Goal: Task Accomplishment & Management: Complete application form

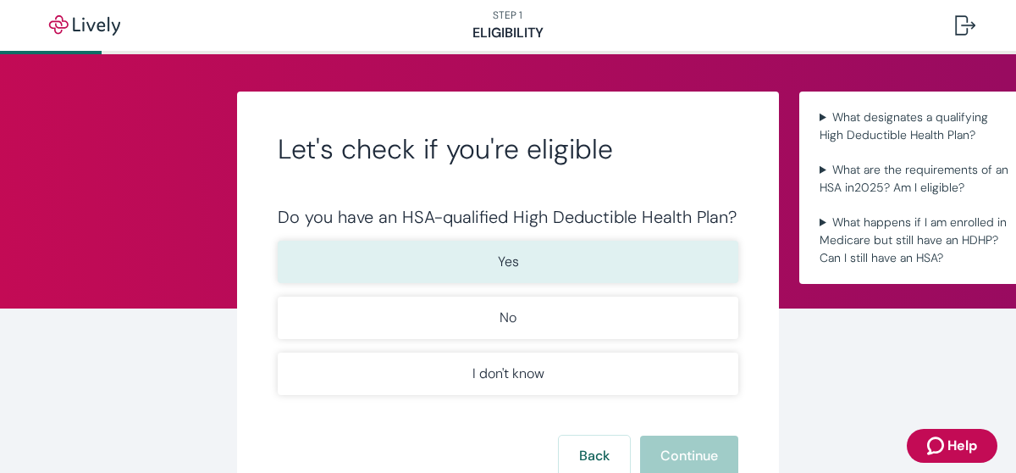
click at [554, 260] on button "Yes" at bounding box center [508, 262] width 461 height 42
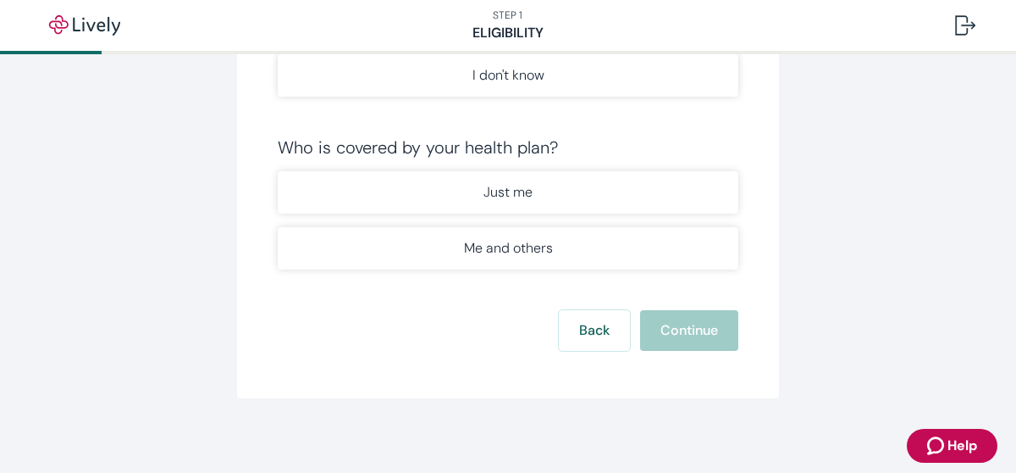
scroll to position [301, 0]
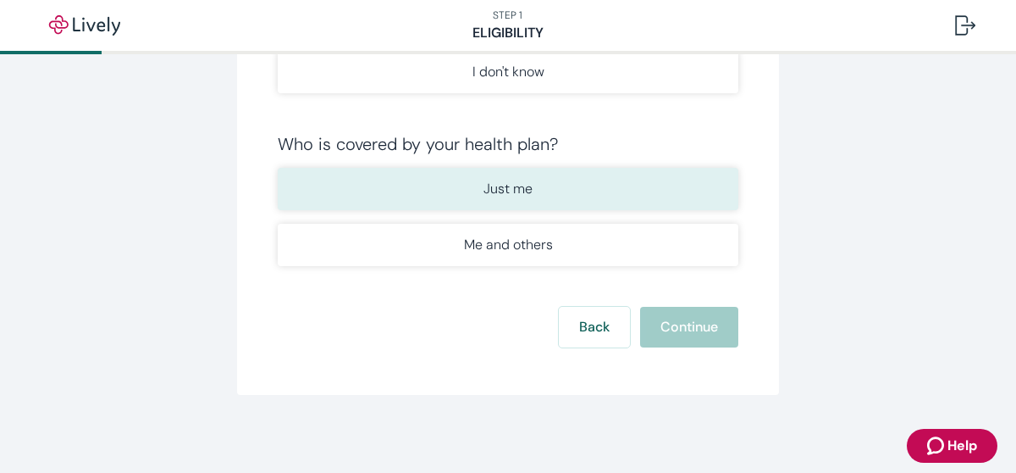
click at [540, 198] on button "Just me" at bounding box center [508, 189] width 461 height 42
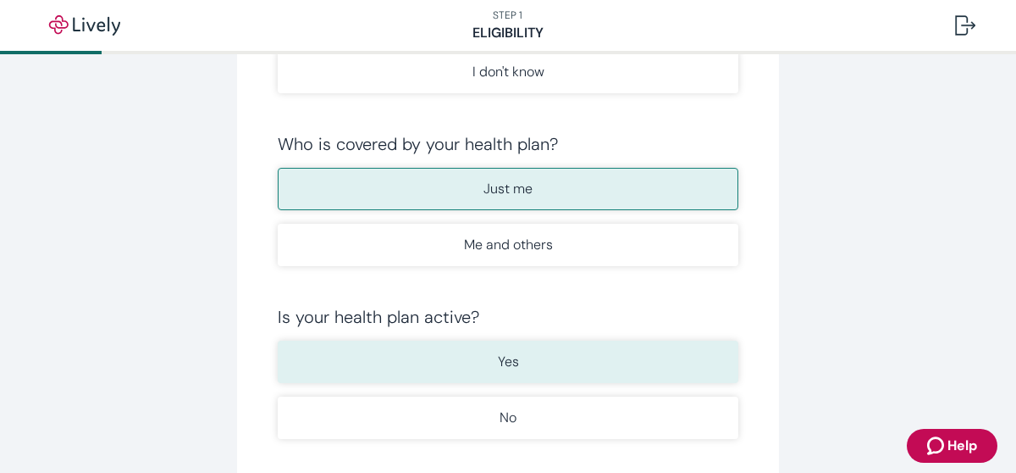
click at [508, 363] on p "Yes" at bounding box center [508, 361] width 21 height 20
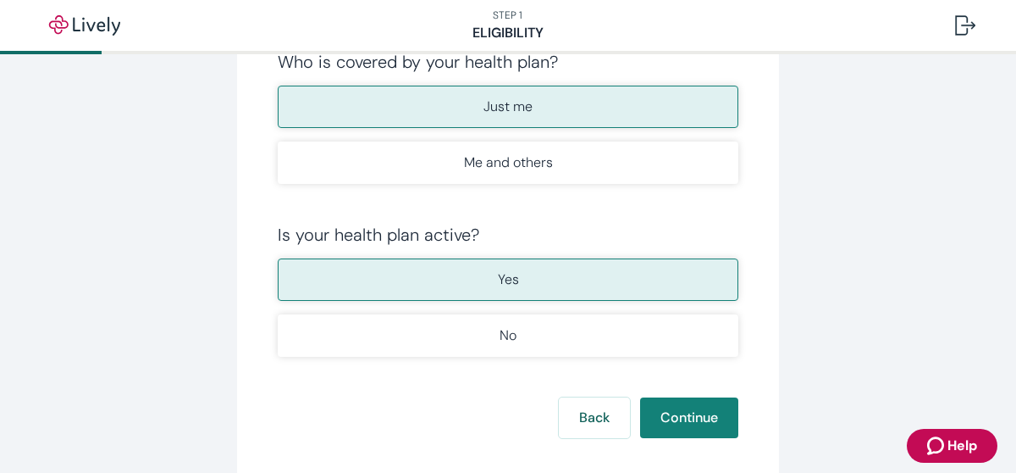
scroll to position [490, 0]
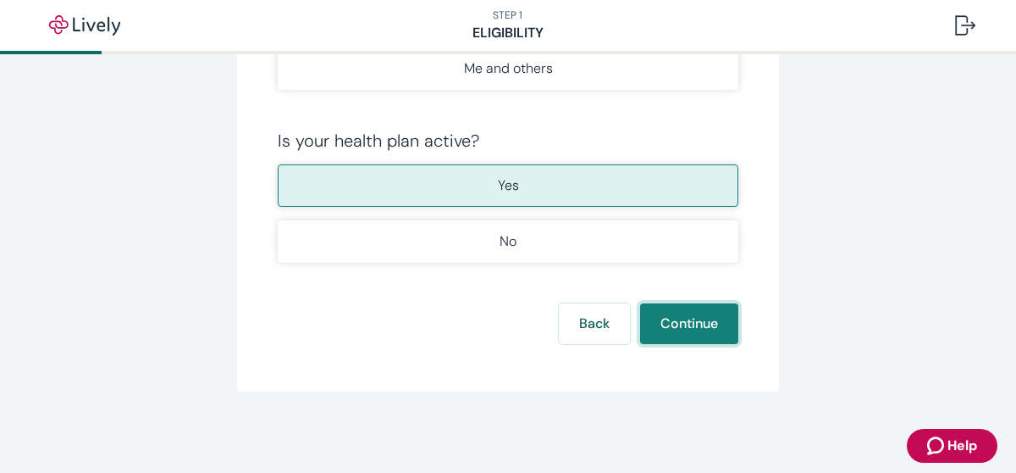
click at [705, 307] on button "Continue" at bounding box center [689, 323] width 98 height 41
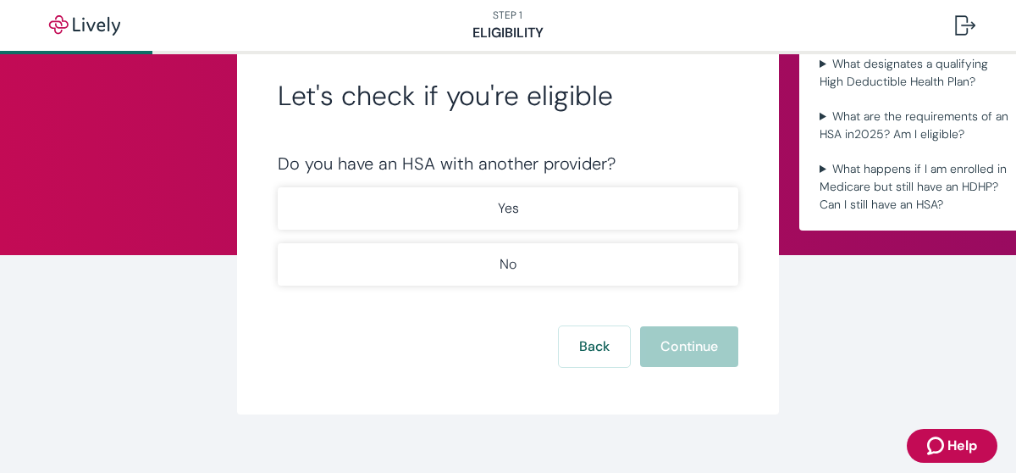
scroll to position [89, 0]
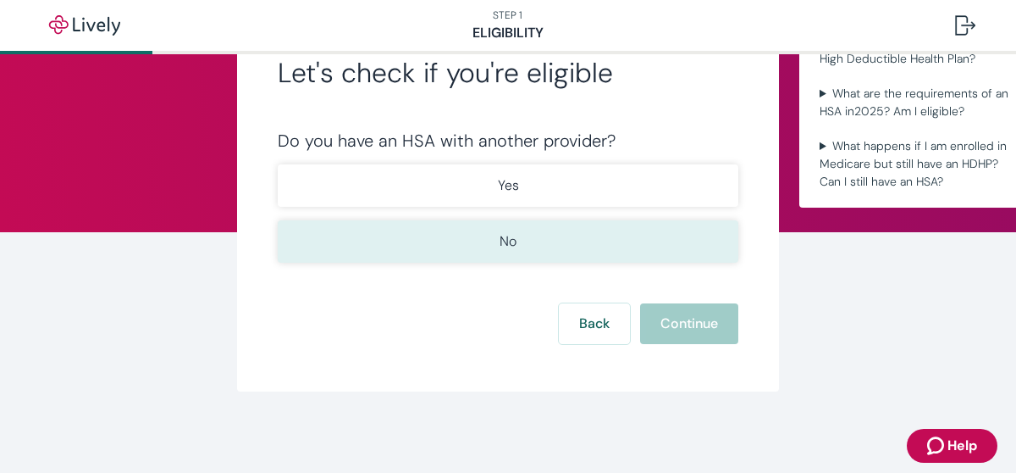
click at [485, 235] on button "No" at bounding box center [508, 241] width 461 height 42
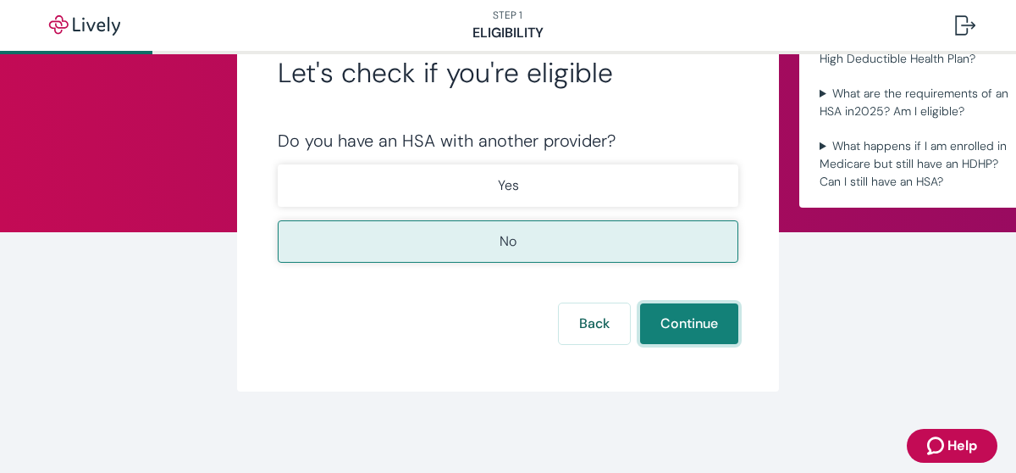
click at [676, 306] on button "Continue" at bounding box center [689, 323] width 98 height 41
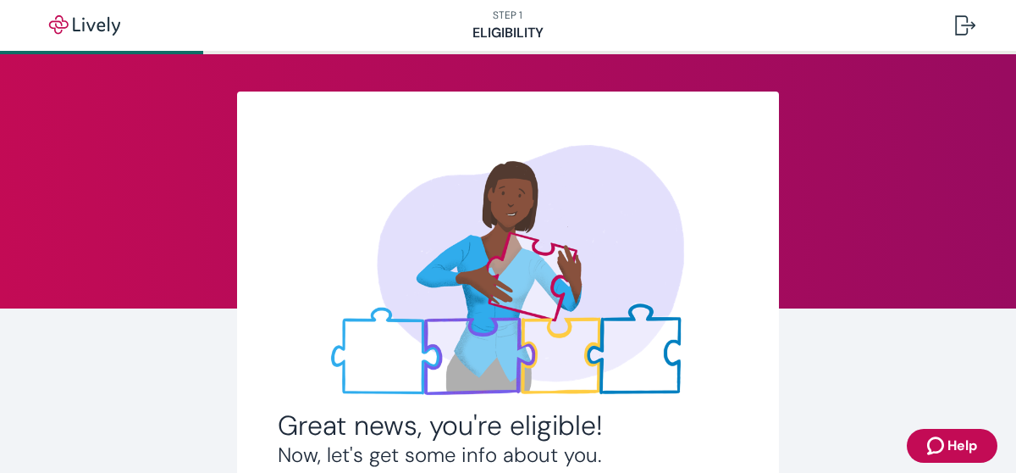
scroll to position [432, 0]
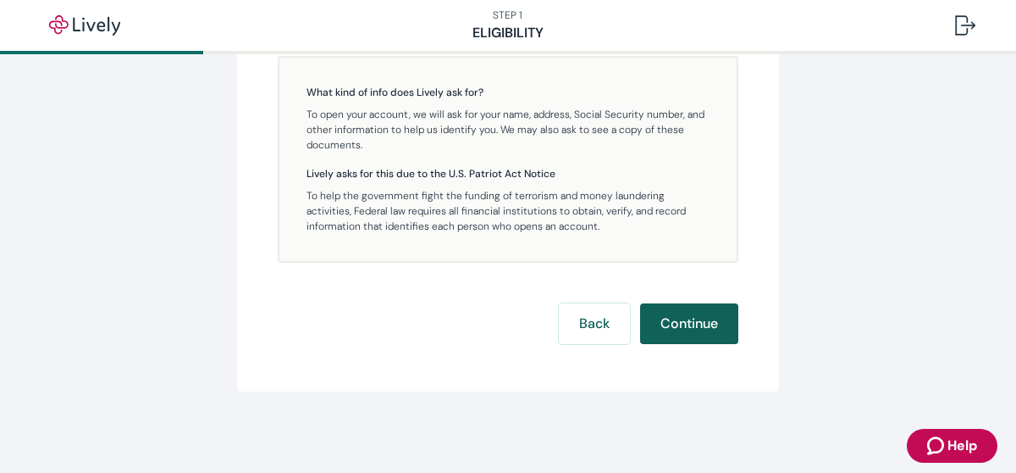
click at [678, 332] on button "Continue" at bounding box center [689, 323] width 98 height 41
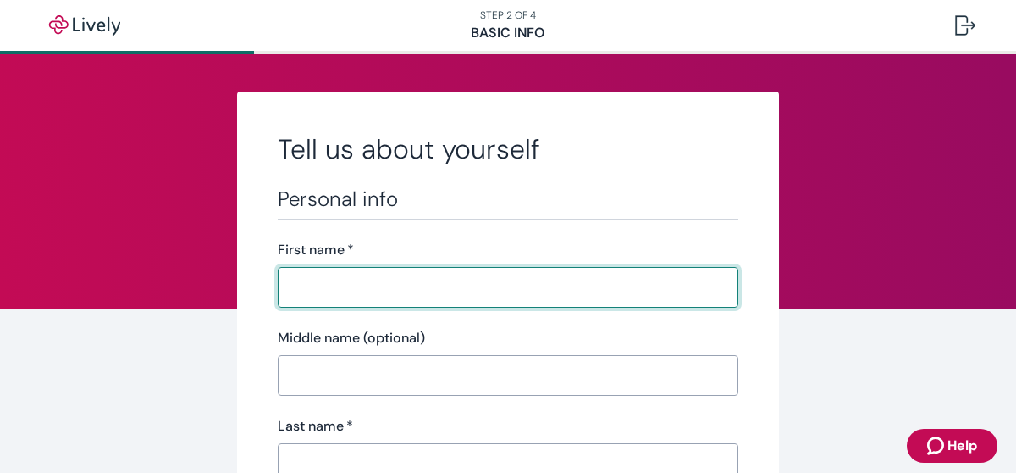
type input "[PERSON_NAME]"
type input "[STREET_ADDRESS]"
type input "Pembroke"
type input "MA"
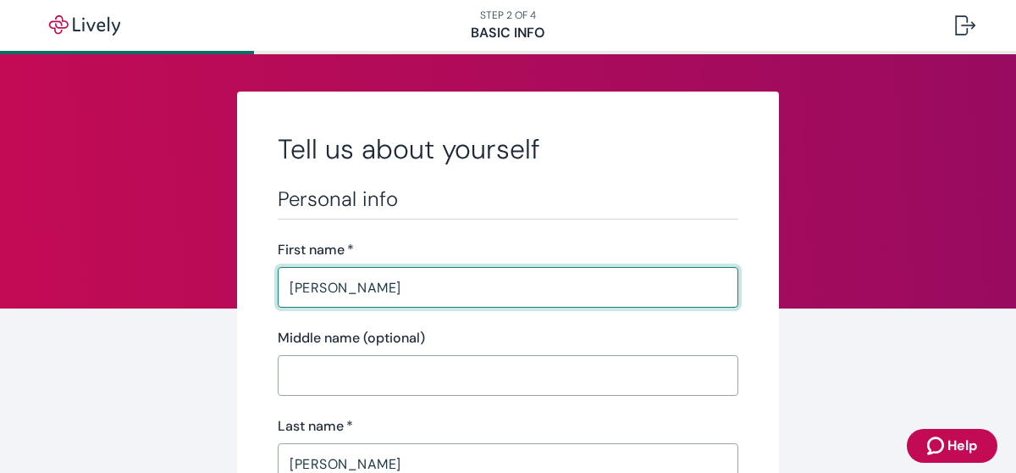
type input "02359"
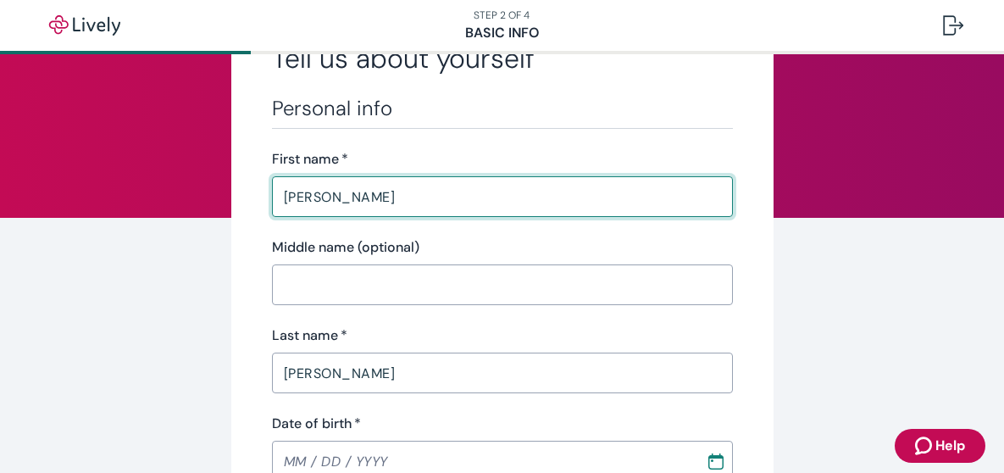
scroll to position [93, 0]
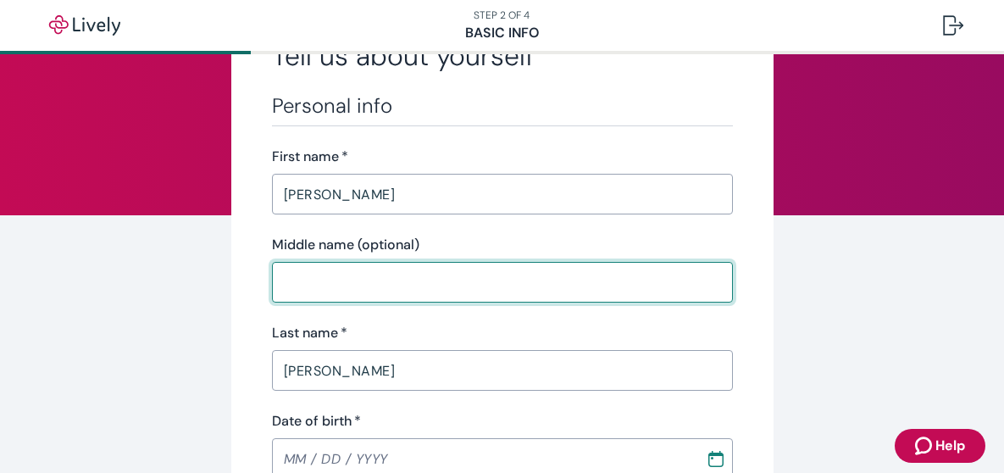
click at [316, 290] on input "Middle name (optional)" at bounding box center [502, 282] width 461 height 34
type input "F"
type input "[PHONE_NUMBER]"
type input "MA"
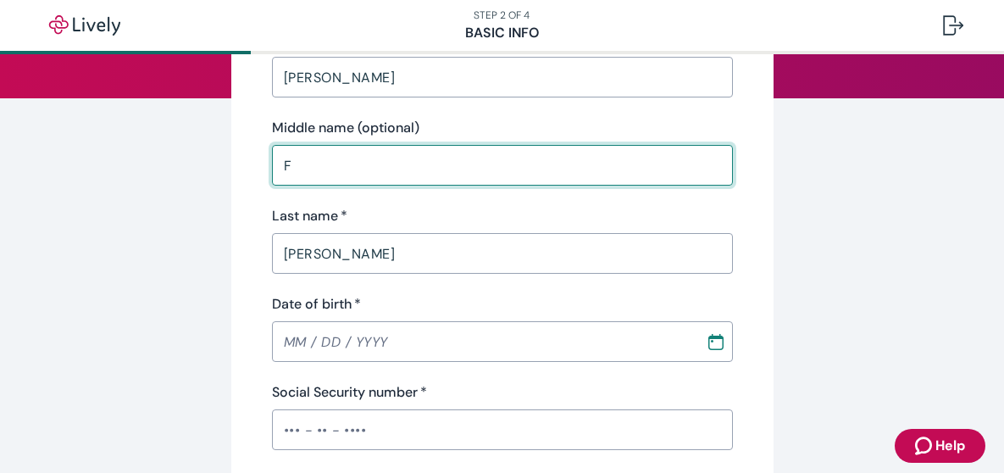
scroll to position [235, 0]
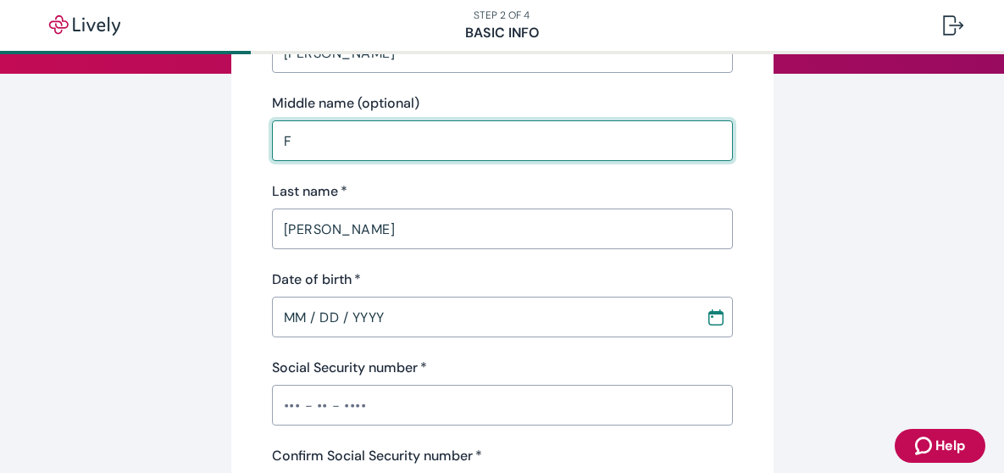
click at [357, 318] on input "MM / DD / YYYY" at bounding box center [483, 317] width 422 height 34
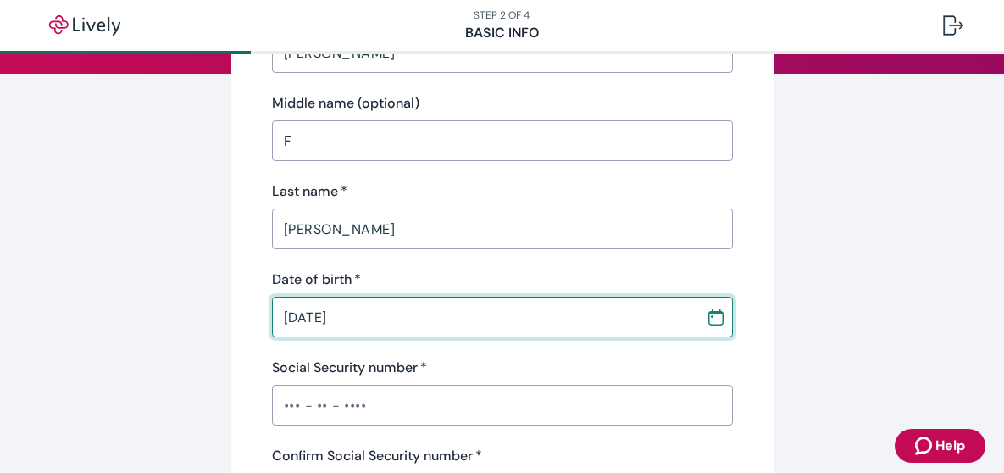
type input "[DATE]"
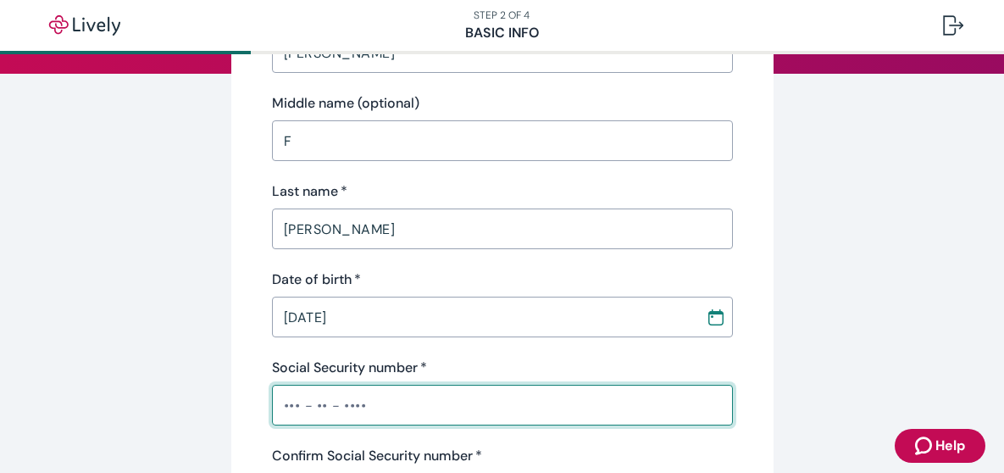
click at [323, 401] on input "Social Security number   *" at bounding box center [502, 405] width 461 height 34
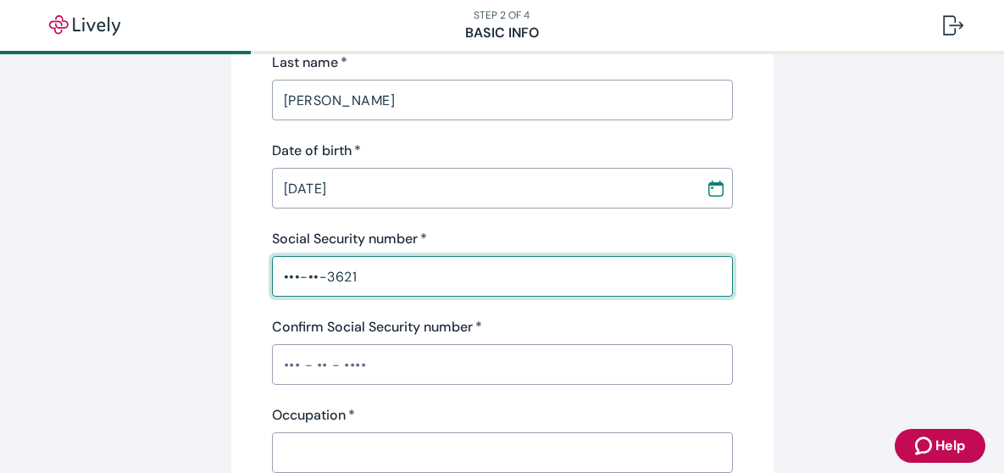
scroll to position [380, 0]
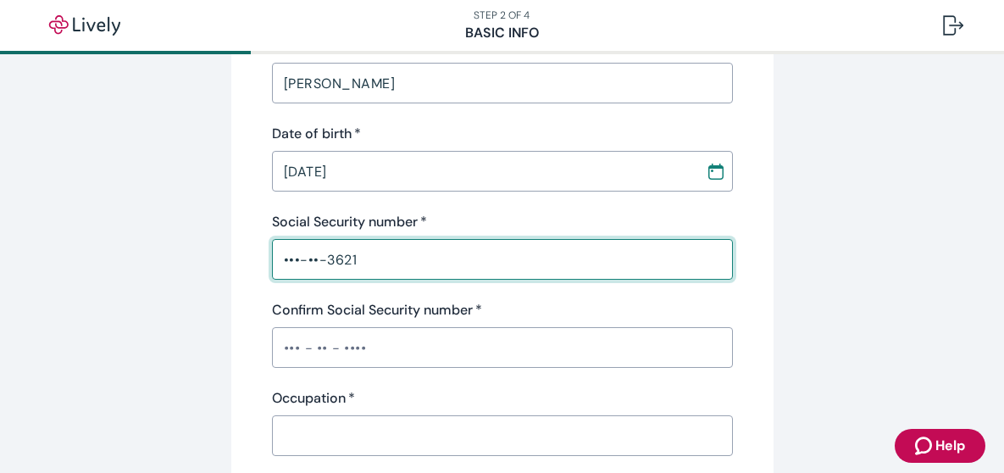
type input "•••-••-3621"
click at [393, 342] on input "Confirm Social Security number   *" at bounding box center [502, 347] width 461 height 34
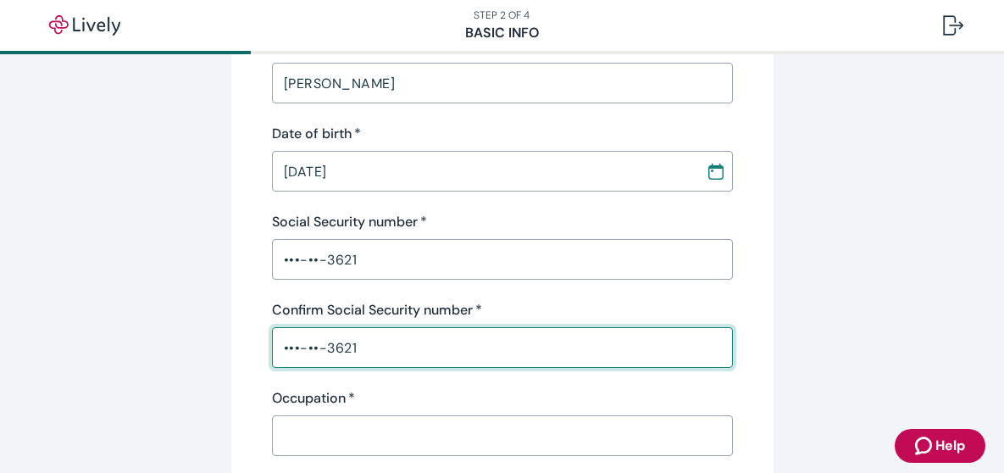
type input "•••-••-3621"
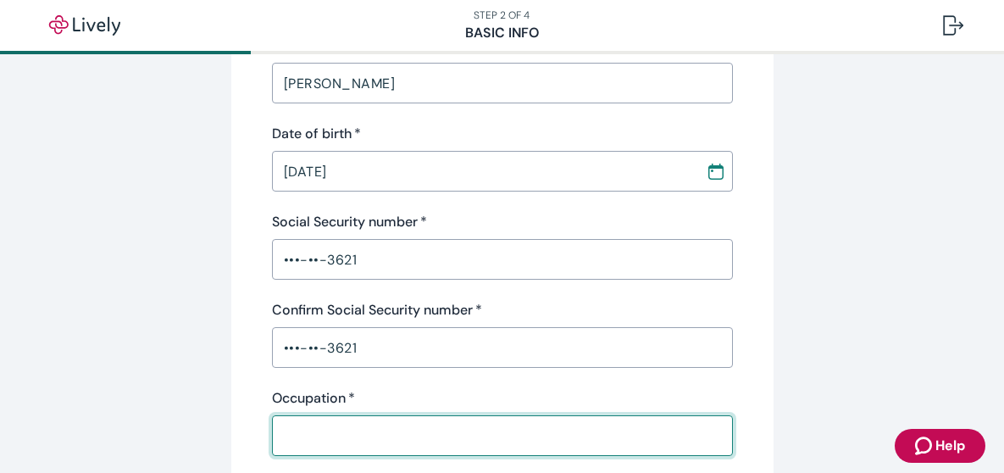
click at [346, 440] on input "Occupation   *" at bounding box center [502, 435] width 461 height 34
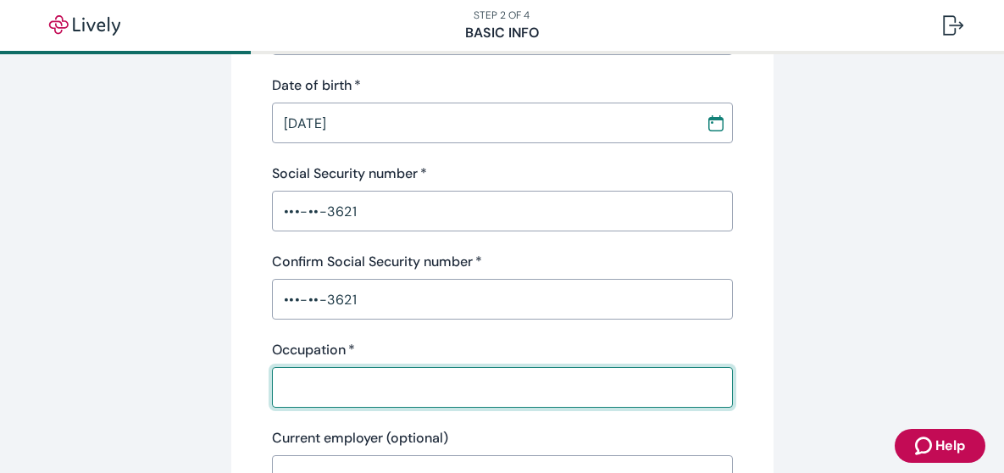
scroll to position [439, 0]
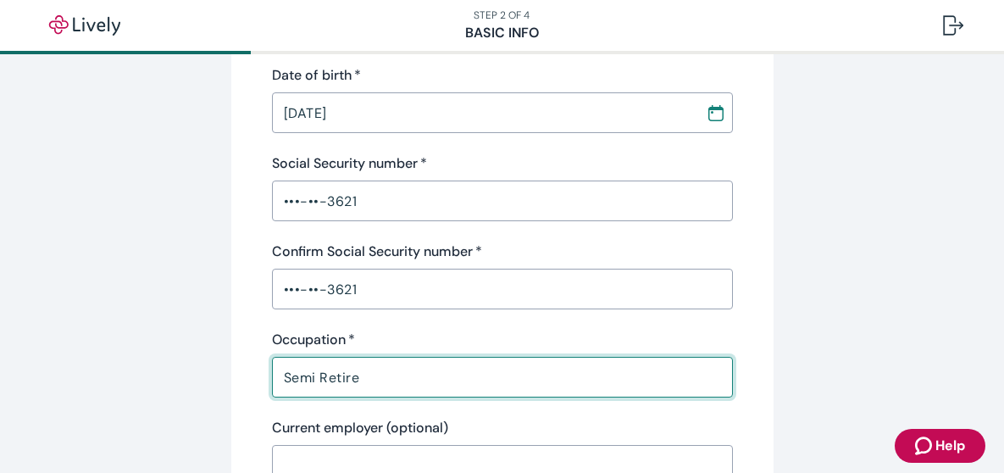
type input "Semi Retired"
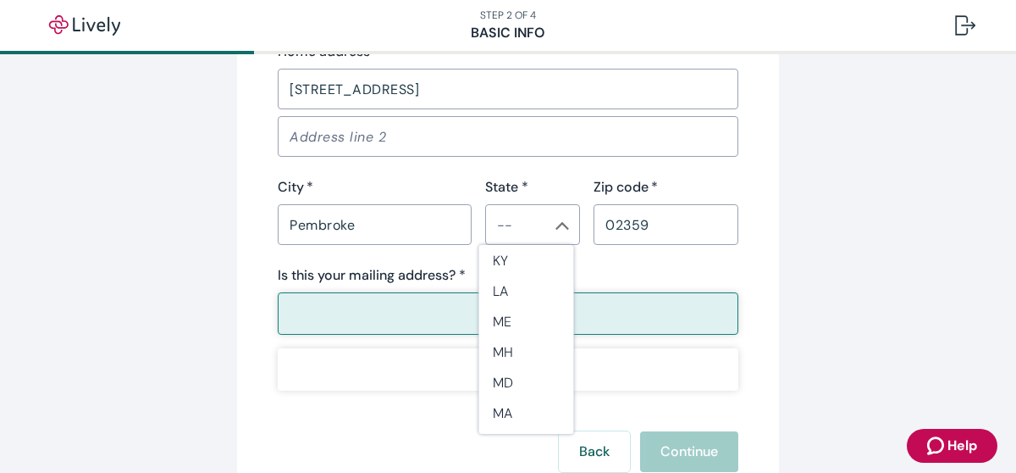
scroll to position [617, 0]
click at [531, 406] on li "MA" at bounding box center [526, 411] width 95 height 30
type input "MA"
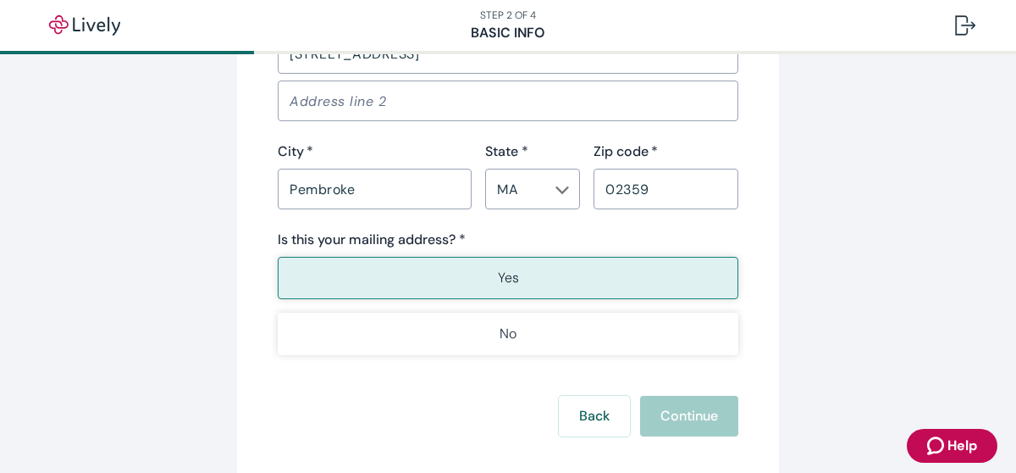
scroll to position [1192, 0]
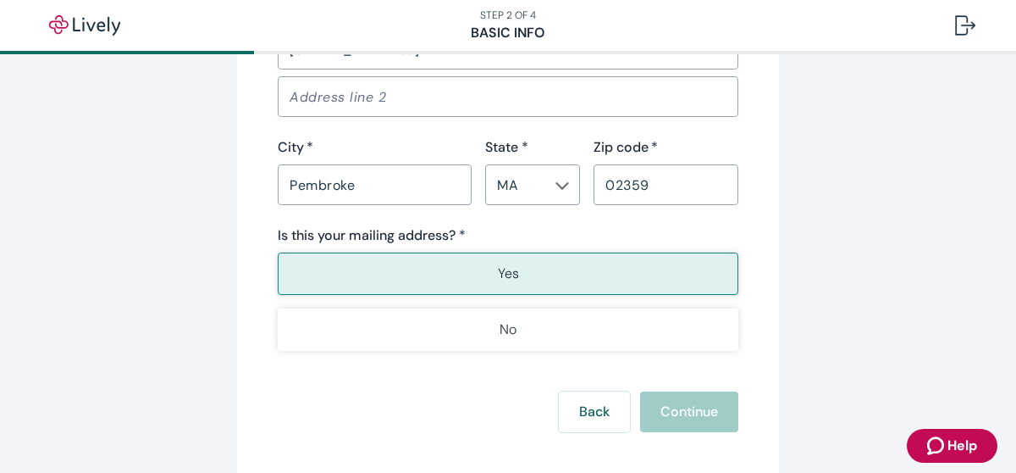
type input "Semi Retired"
click at [558, 269] on button "Yes" at bounding box center [508, 273] width 461 height 42
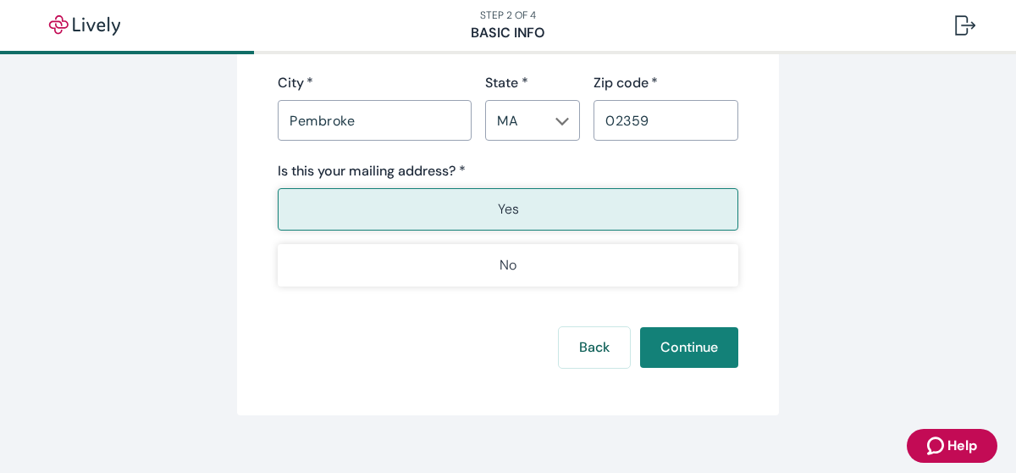
scroll to position [1280, 0]
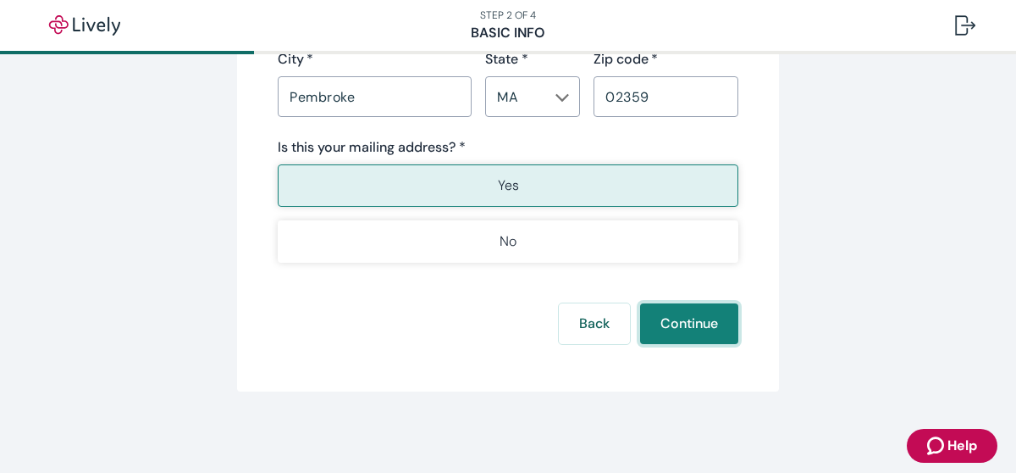
click at [708, 324] on button "Continue" at bounding box center [689, 323] width 98 height 41
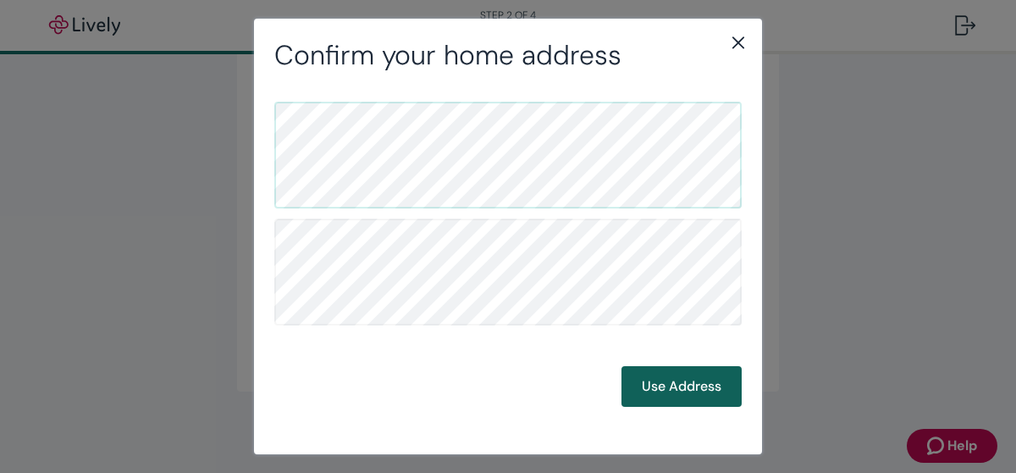
click at [678, 384] on button "Use Address" at bounding box center [682, 386] width 120 height 41
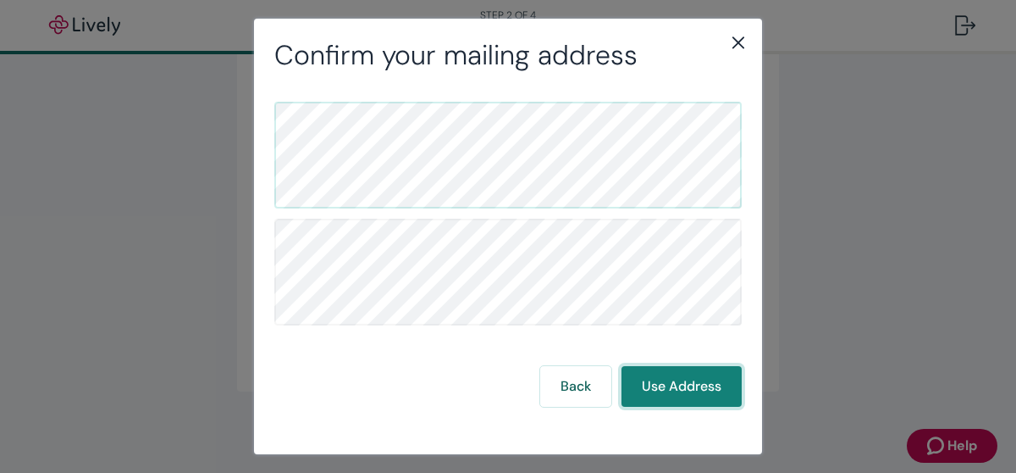
click at [677, 394] on button "Use Address" at bounding box center [682, 386] width 120 height 41
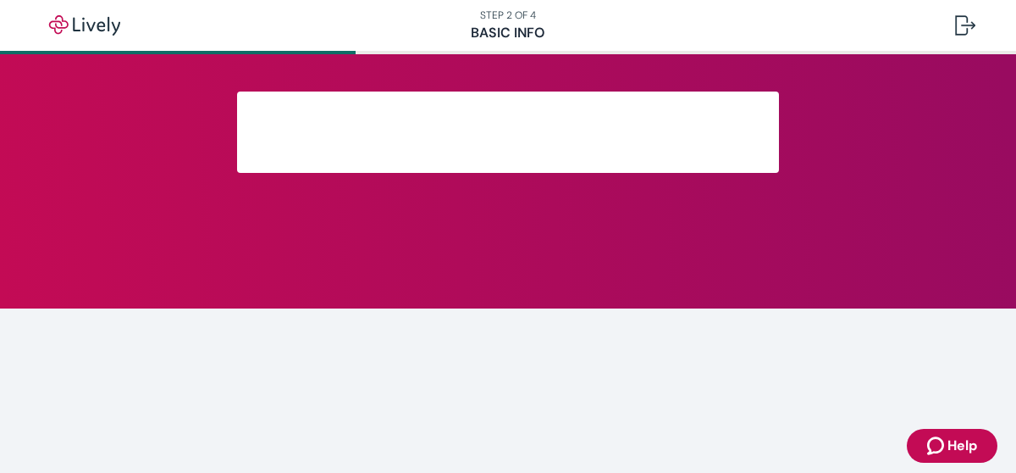
scroll to position [488, 0]
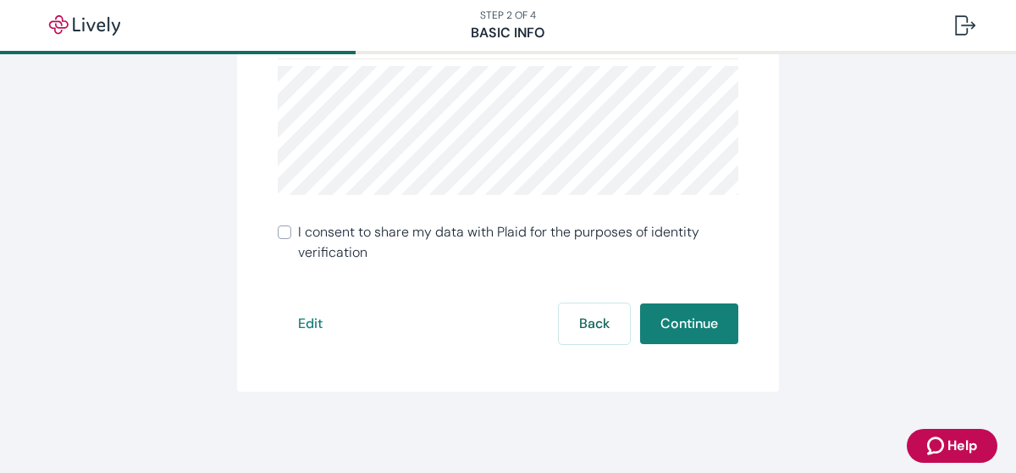
click at [278, 234] on input "I consent to share my data with Plaid for the purposes of identity verification" at bounding box center [285, 232] width 14 height 14
checkbox input "true"
click at [660, 318] on button "Continue" at bounding box center [689, 323] width 98 height 41
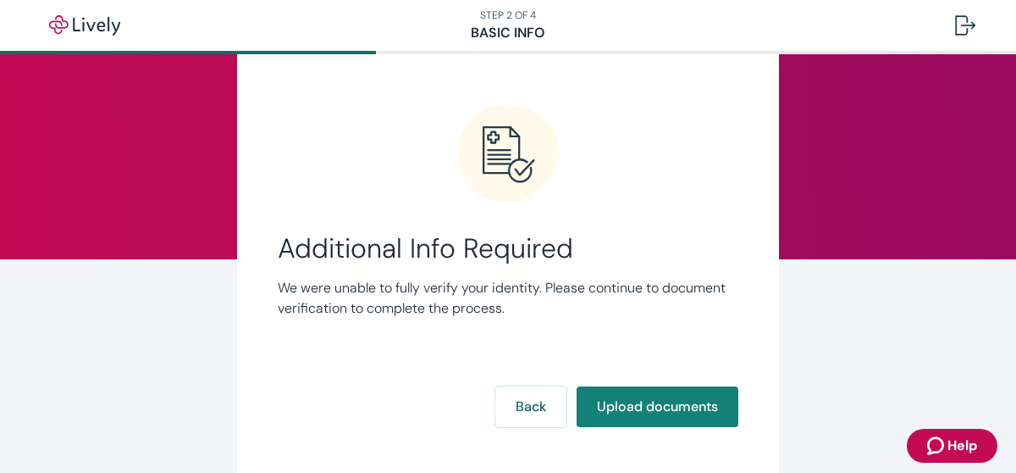
scroll to position [59, 0]
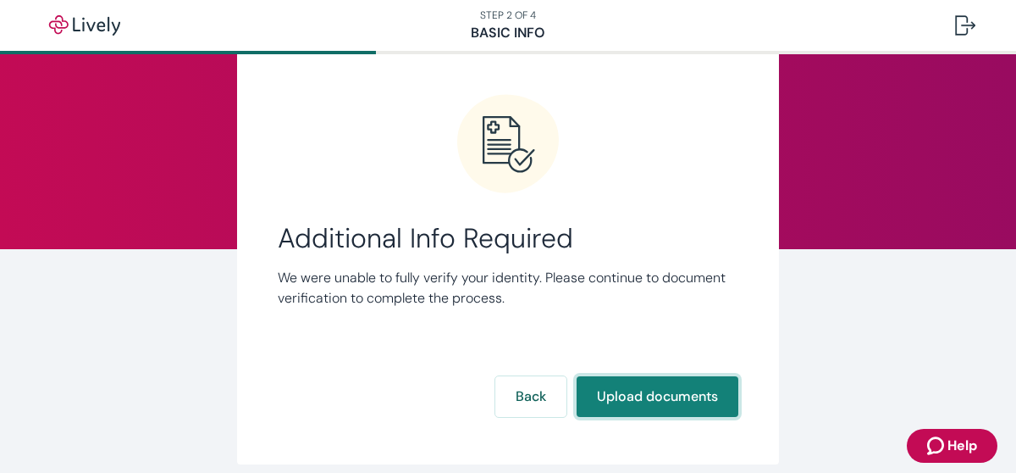
click at [635, 403] on button "Upload documents" at bounding box center [658, 396] width 162 height 41
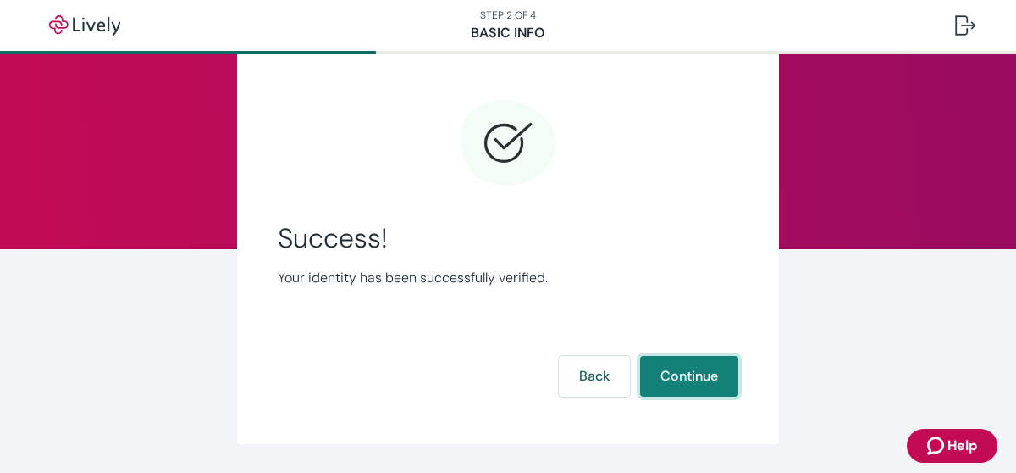
click at [696, 382] on button "Continue" at bounding box center [689, 376] width 98 height 41
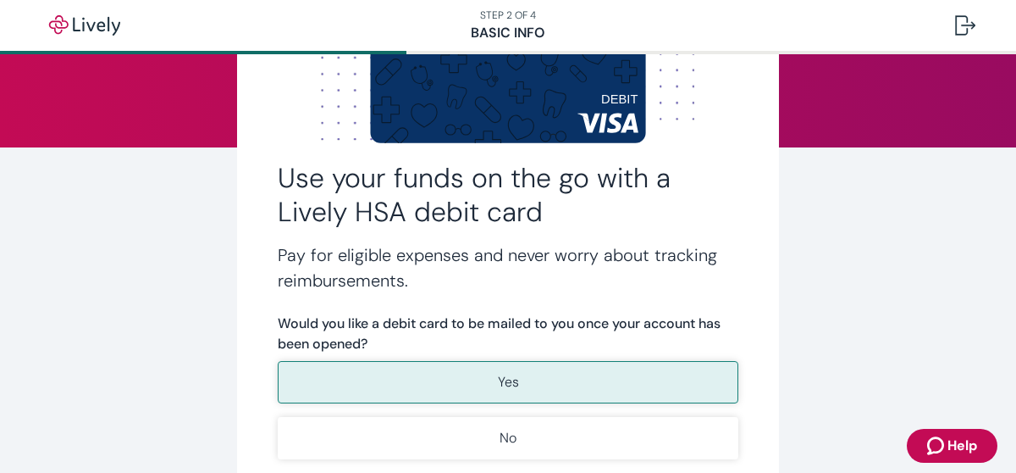
scroll to position [160, 0]
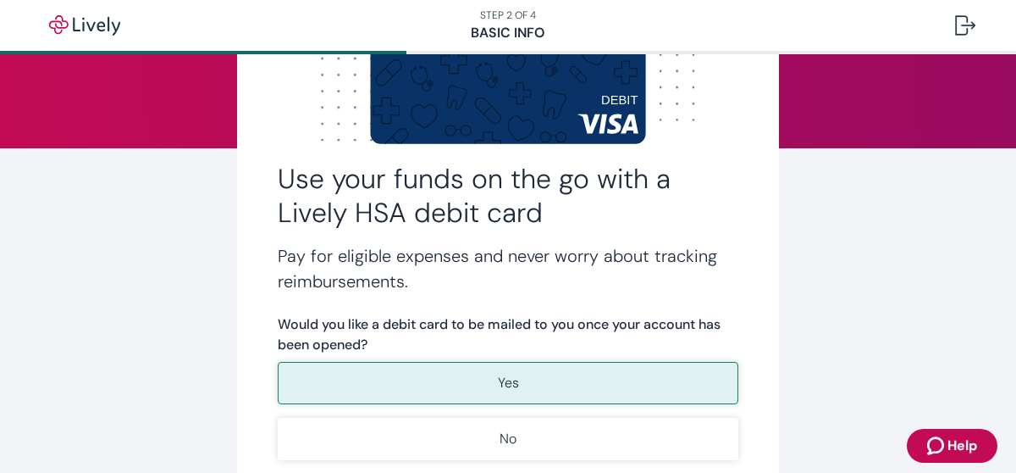
click at [565, 375] on button "Yes" at bounding box center [508, 383] width 461 height 42
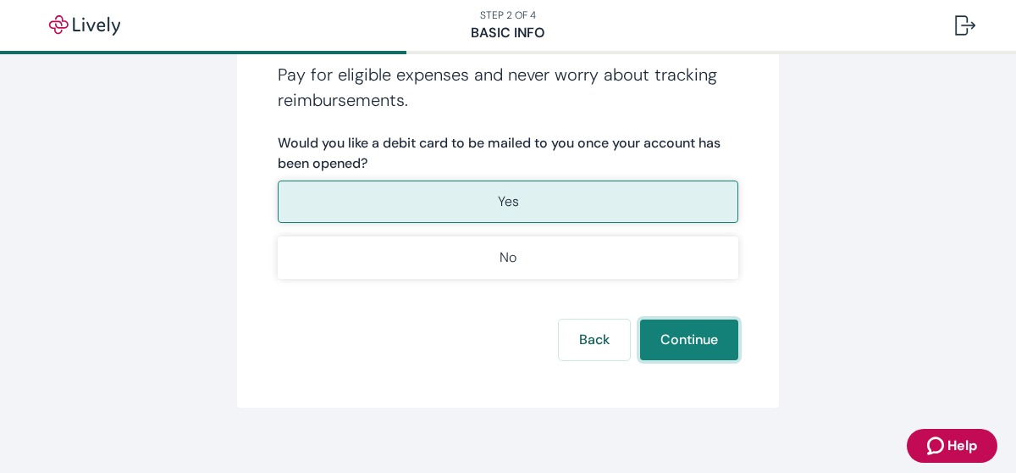
click at [690, 348] on button "Continue" at bounding box center [689, 339] width 98 height 41
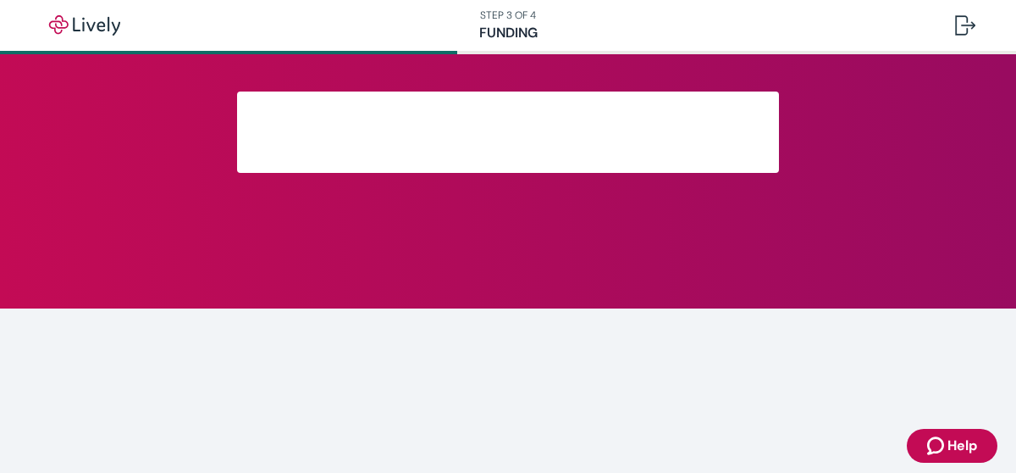
scroll to position [244, 0]
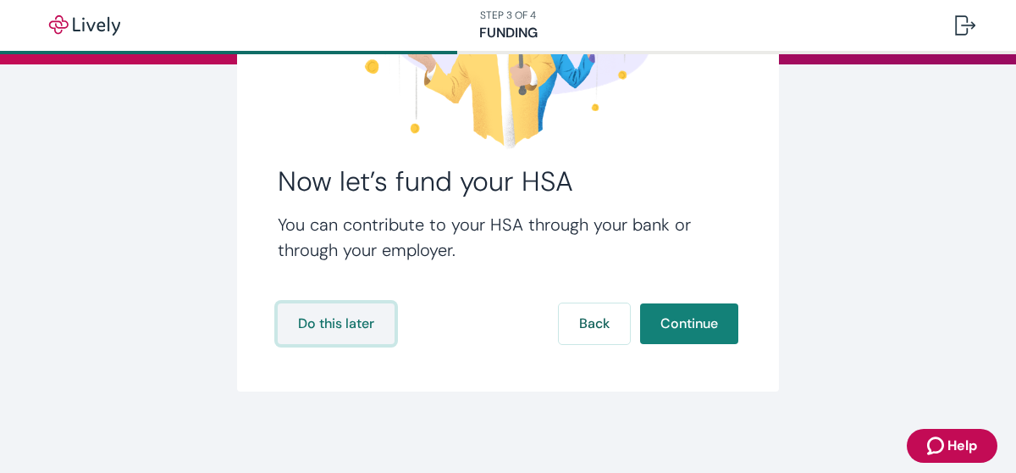
click at [321, 322] on button "Do this later" at bounding box center [336, 323] width 117 height 41
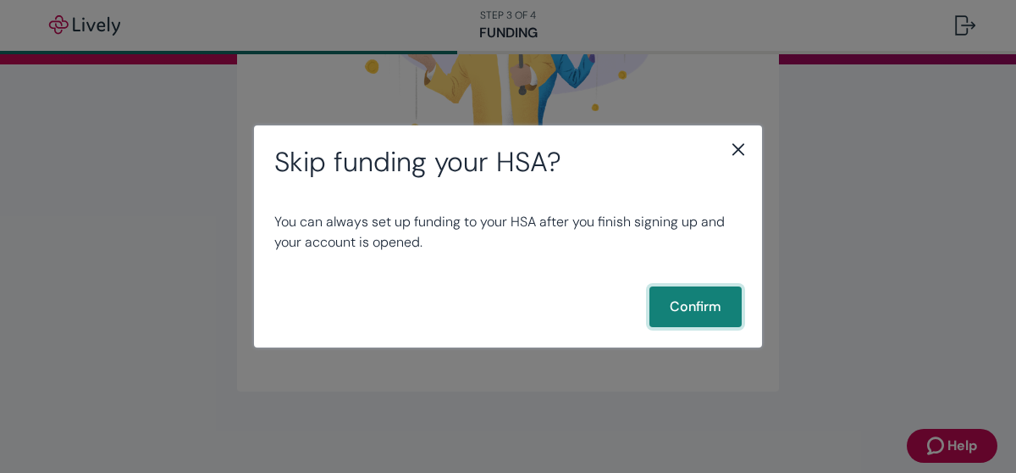
click at [711, 307] on button "Confirm" at bounding box center [696, 306] width 92 height 41
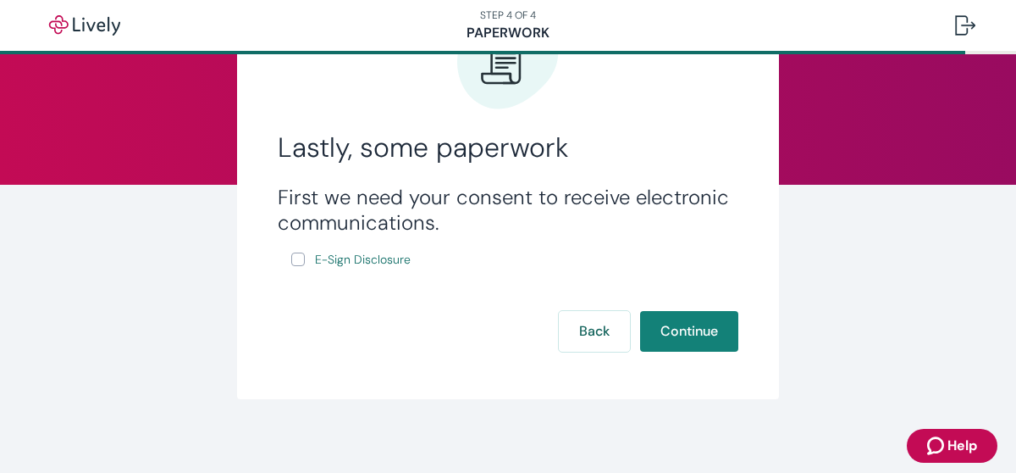
scroll to position [126, 0]
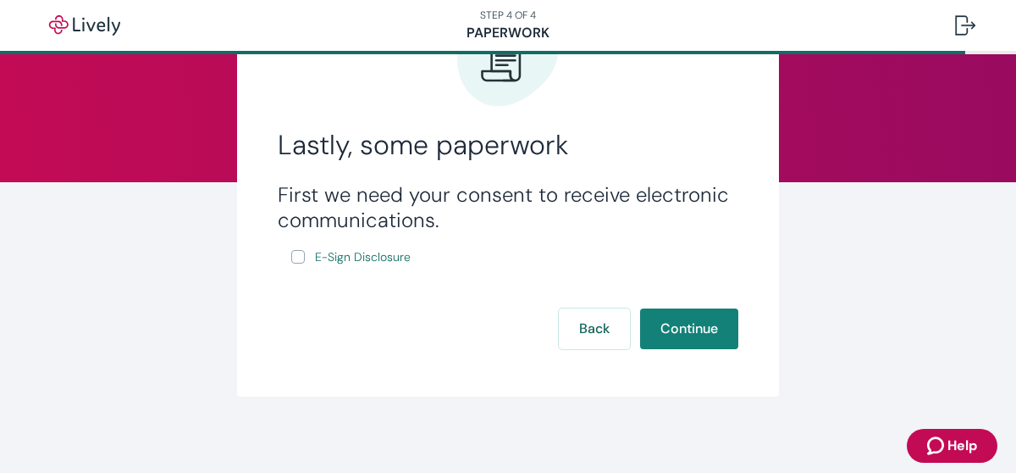
click at [293, 259] on input "E-Sign Disclosure" at bounding box center [298, 257] width 14 height 14
checkbox input "true"
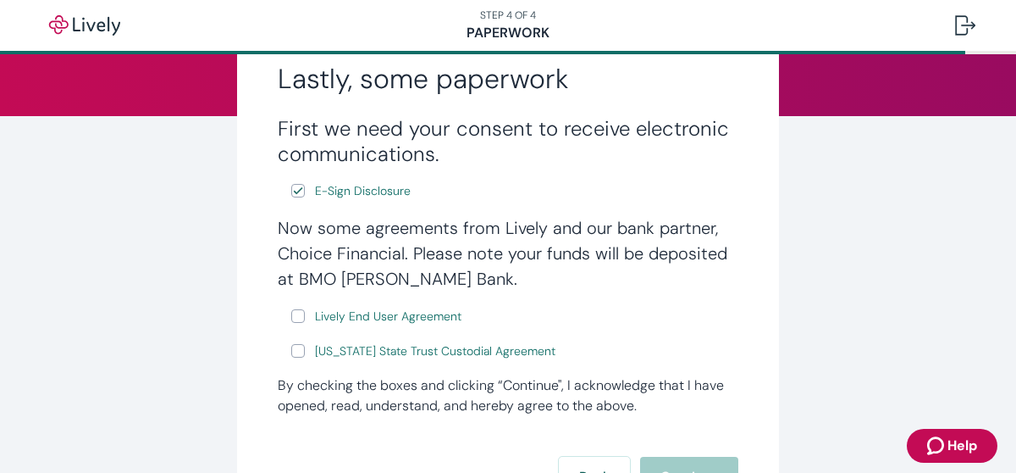
scroll to position [224, 0]
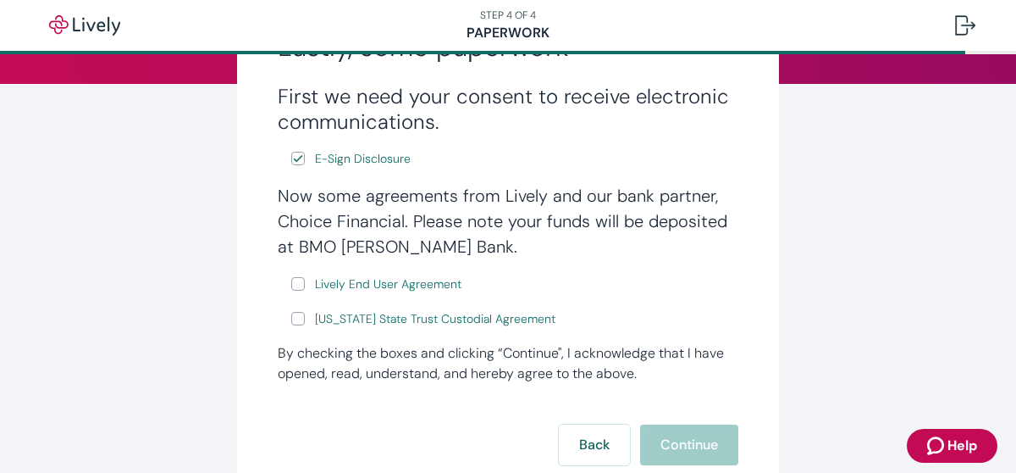
click at [291, 282] on input "Lively End User Agreement" at bounding box center [298, 284] width 14 height 14
checkbox input "true"
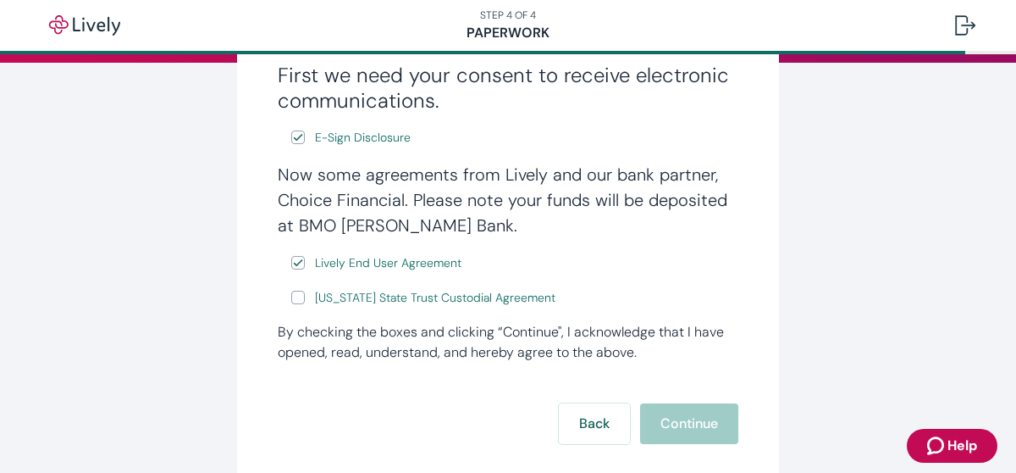
scroll to position [252, 0]
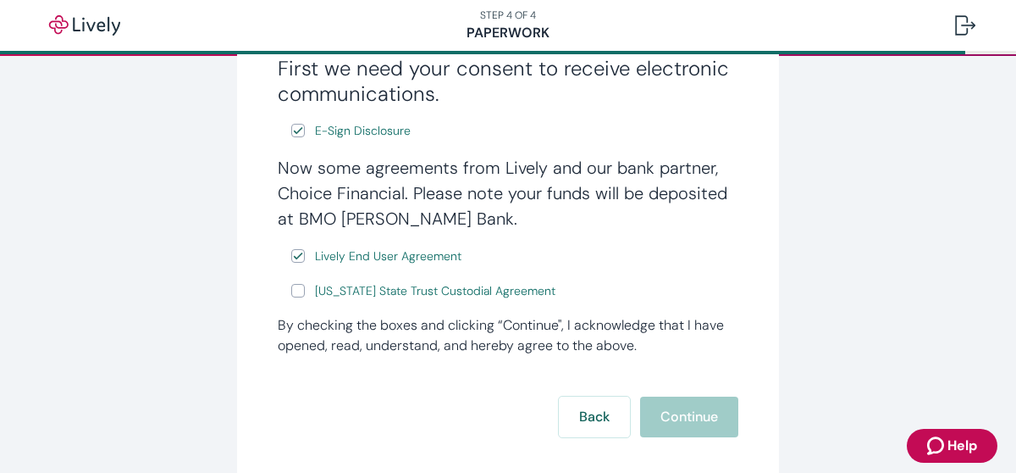
click at [294, 293] on input "[US_STATE] State Trust Custodial Agreement" at bounding box center [298, 291] width 14 height 14
checkbox input "true"
click at [656, 426] on button "Continue" at bounding box center [689, 416] width 98 height 41
